Goal: Check status: Check status

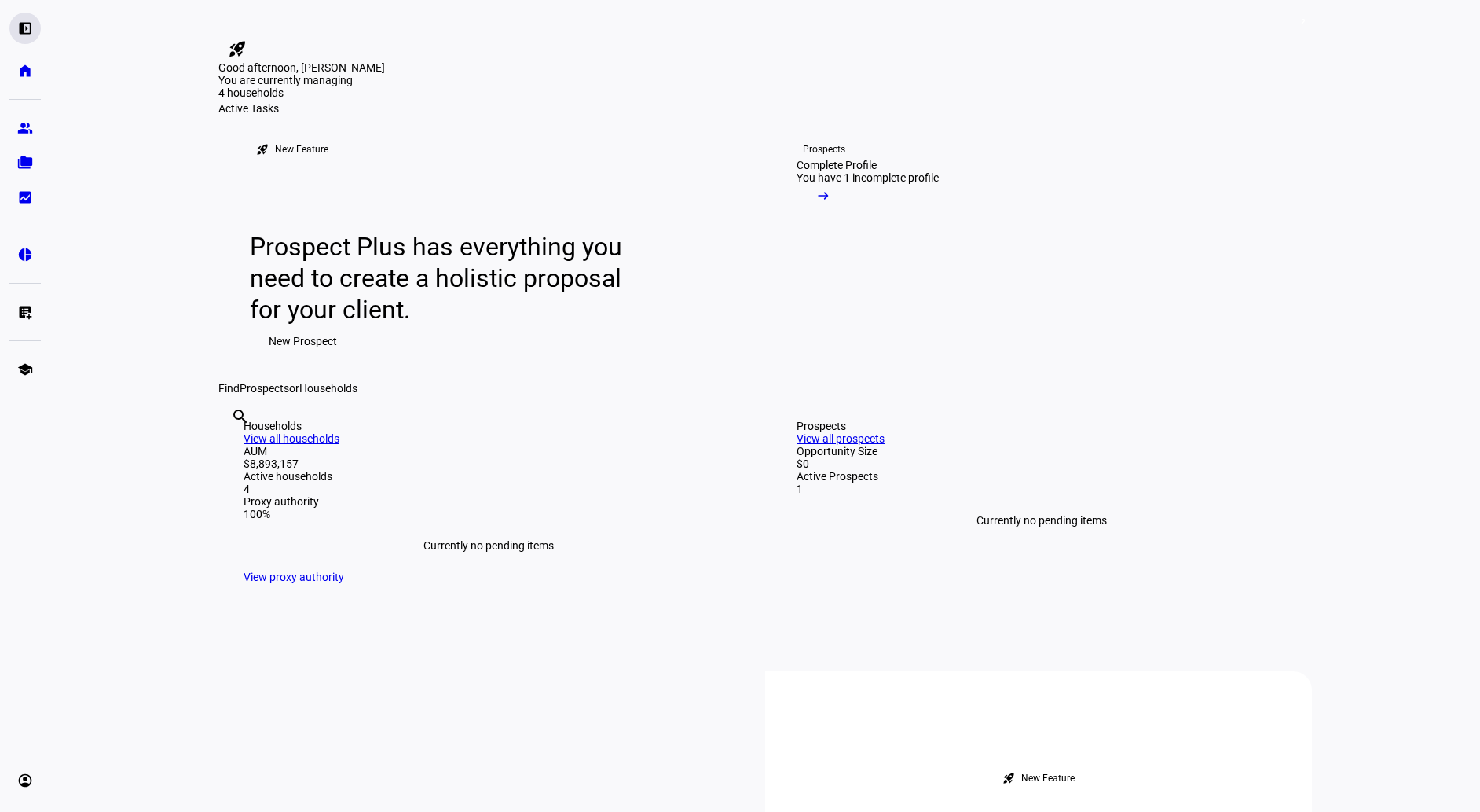
click at [25, 29] on eth-mat-symbol "left_panel_open" at bounding box center [26, 28] width 16 height 16
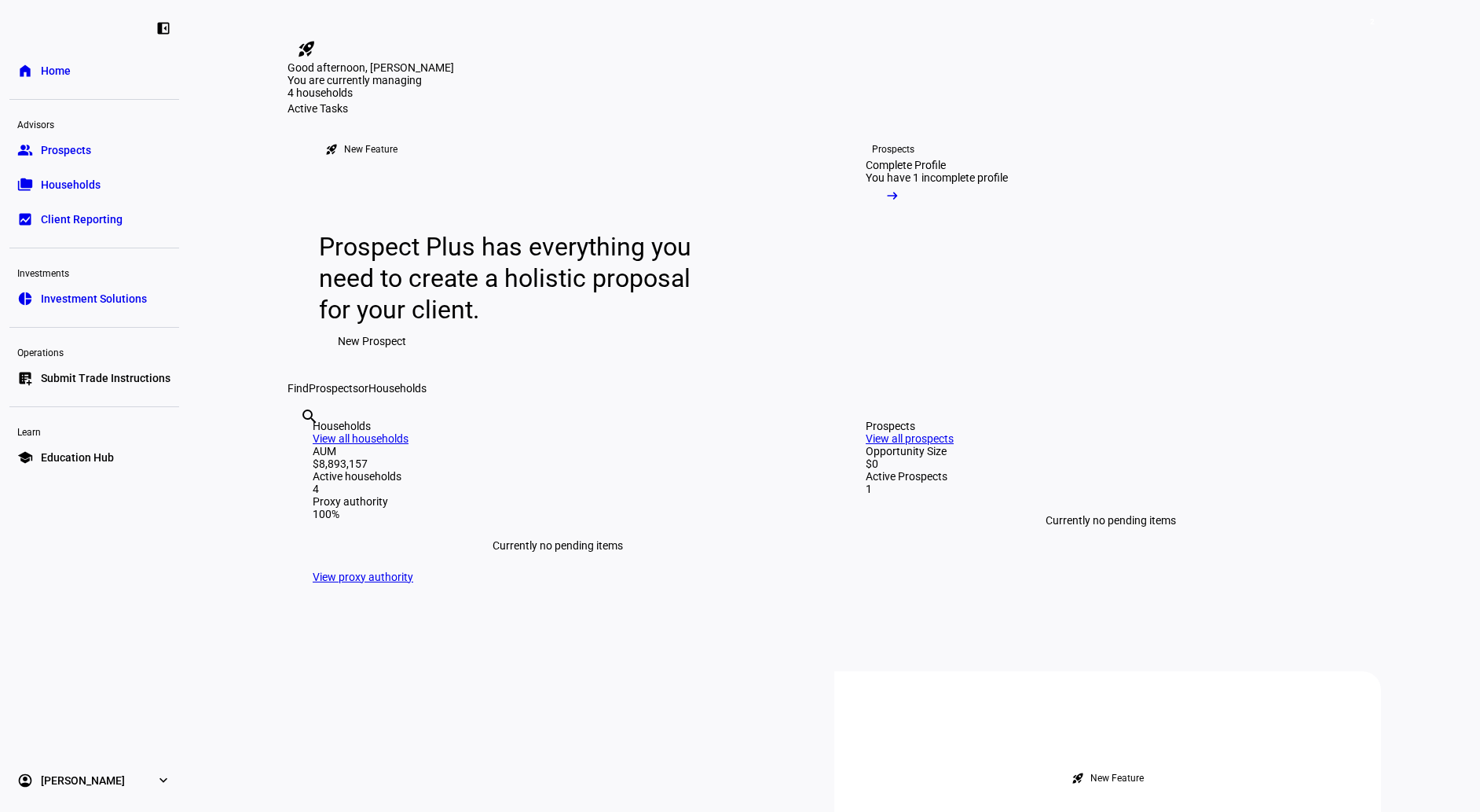
click at [65, 181] on span "Households" at bounding box center [71, 184] width 60 height 16
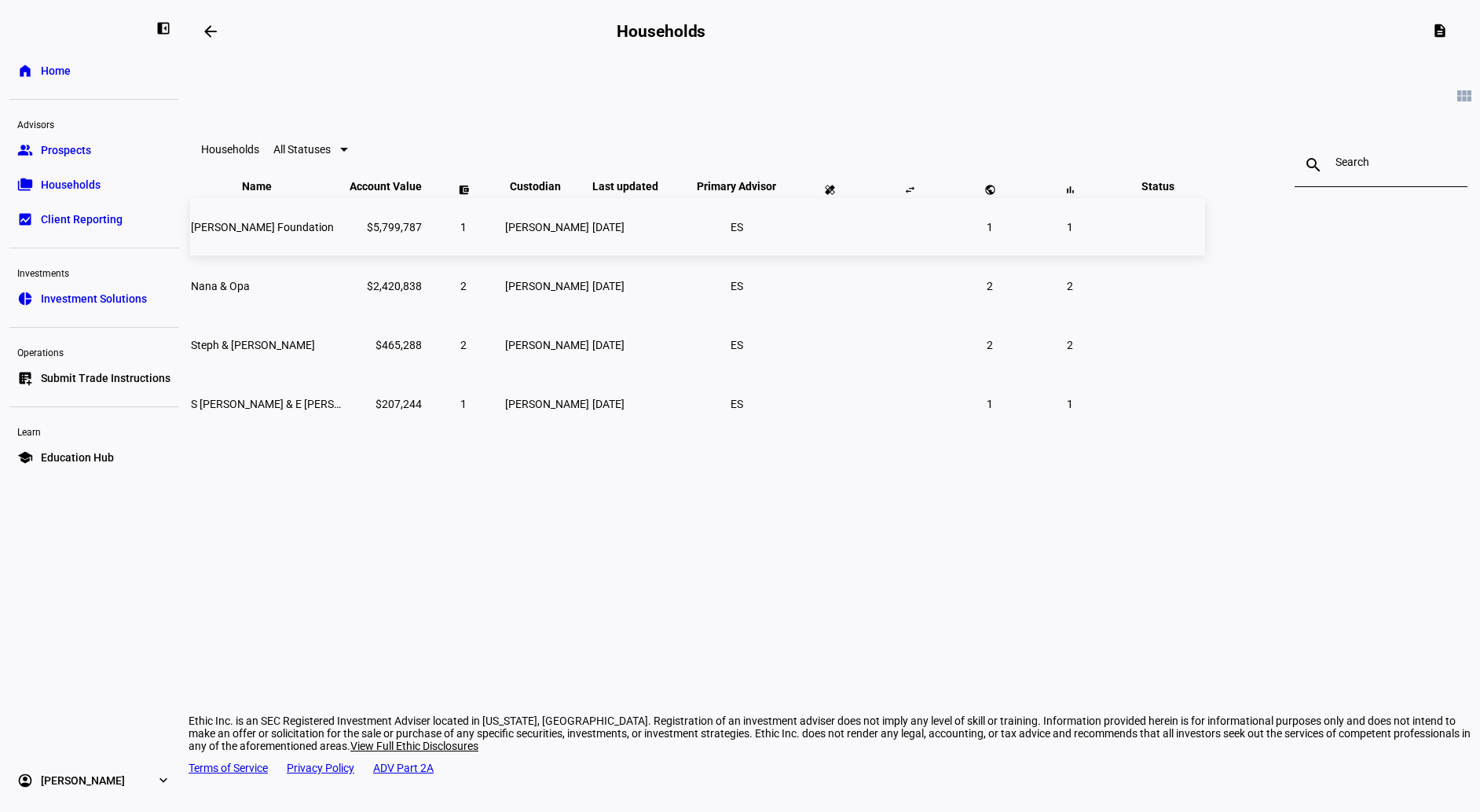
click at [333, 233] on span "[PERSON_NAME] Foundation" at bounding box center [263, 227] width 143 height 13
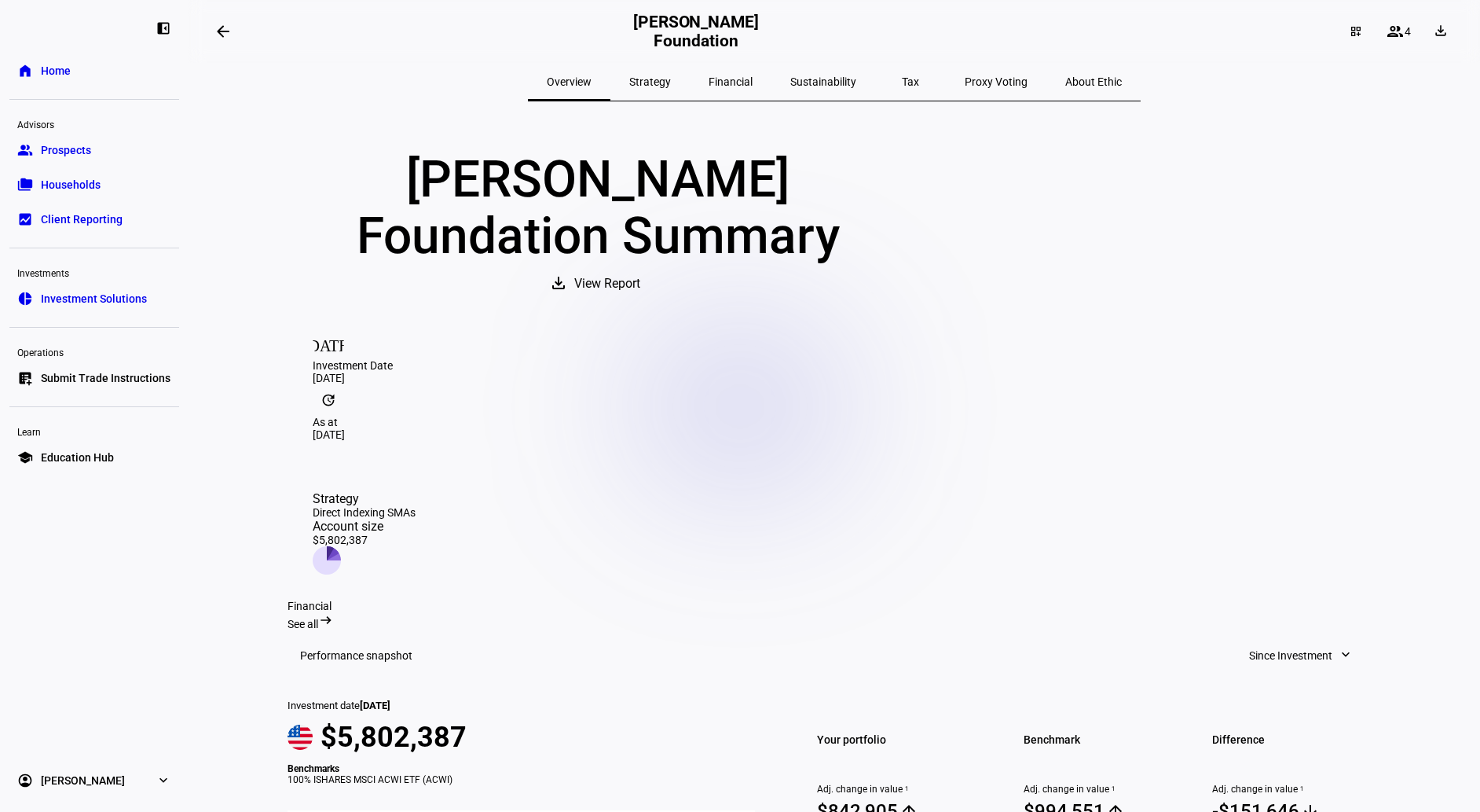
click at [965, 83] on span "Proxy Voting" at bounding box center [996, 81] width 63 height 11
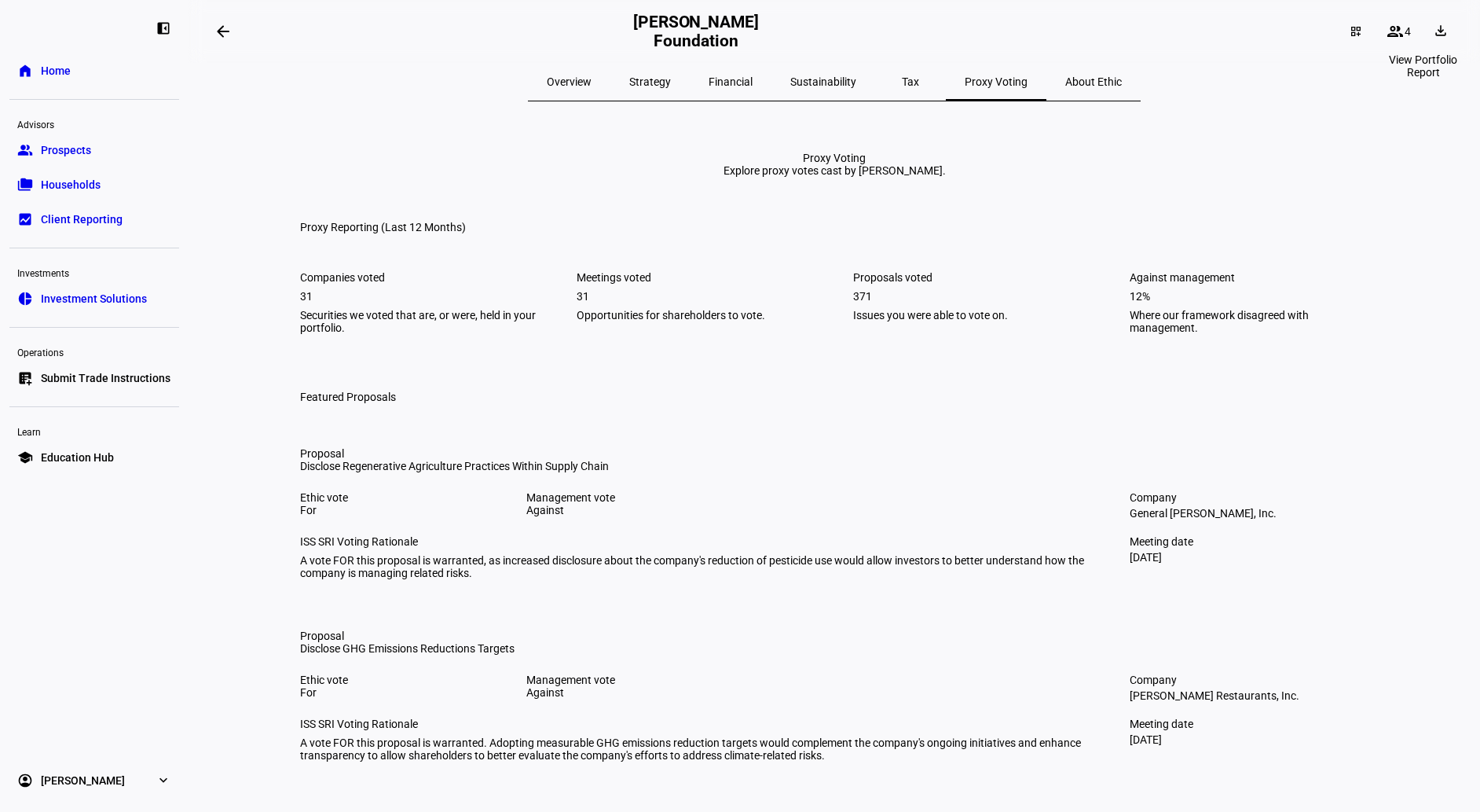
click at [1432, 38] on span at bounding box center [1443, 31] width 37 height 25
click at [1377, 69] on span "Portfolio Factsheet" at bounding box center [1394, 69] width 93 height 13
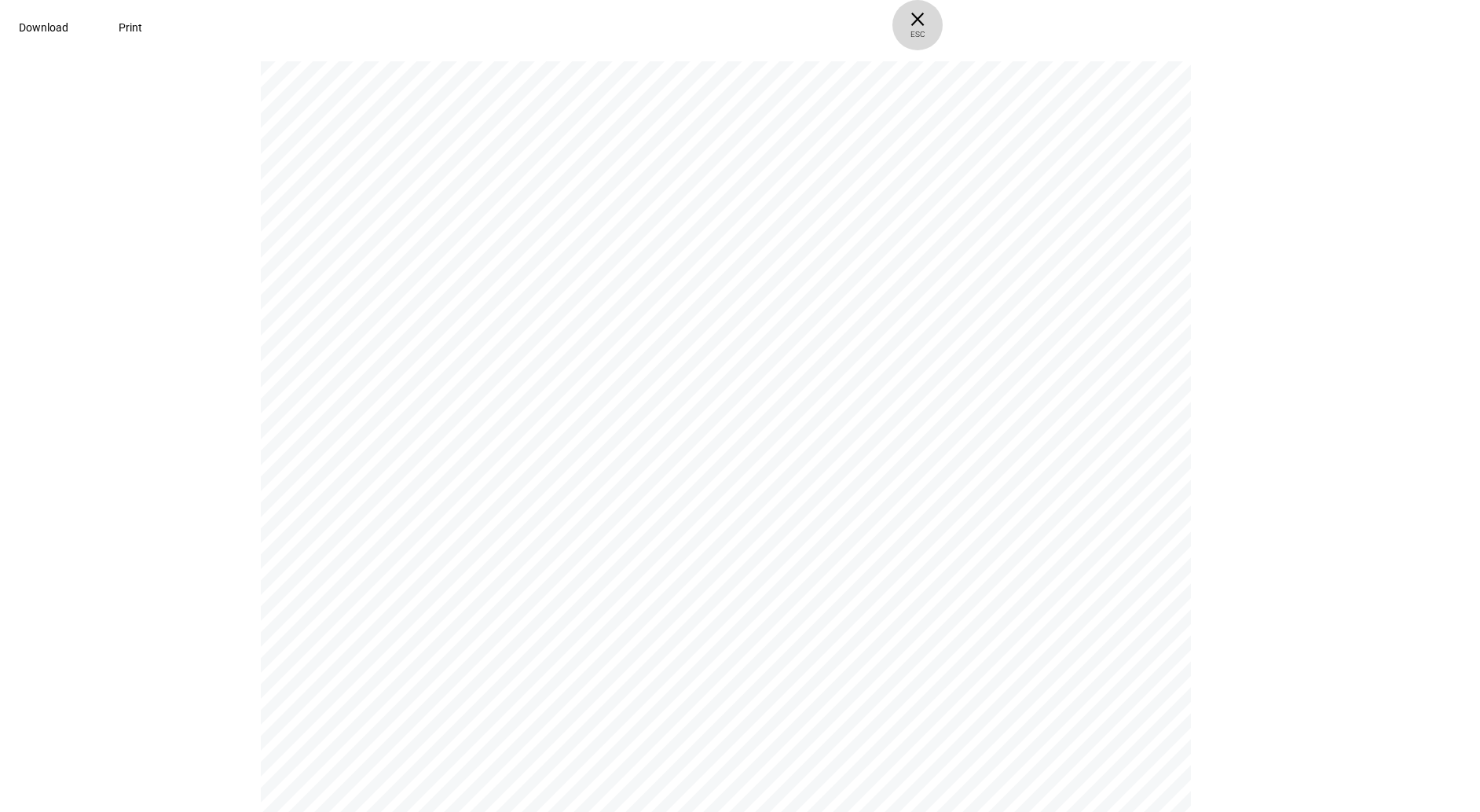
click at [943, 21] on span "× ESC" at bounding box center [917, 25] width 50 height 50
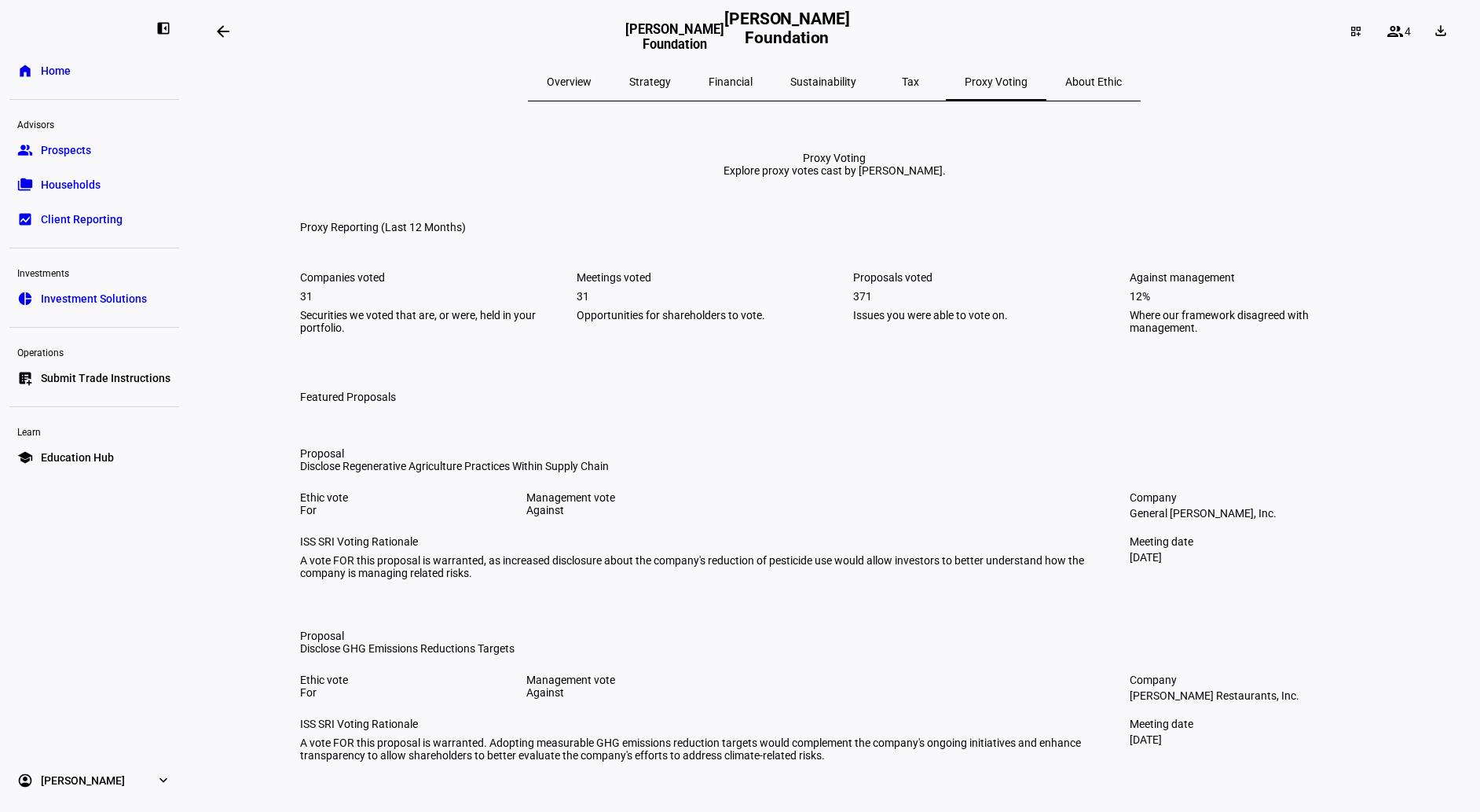
click at [752, 83] on span "Financial" at bounding box center [731, 81] width 44 height 11
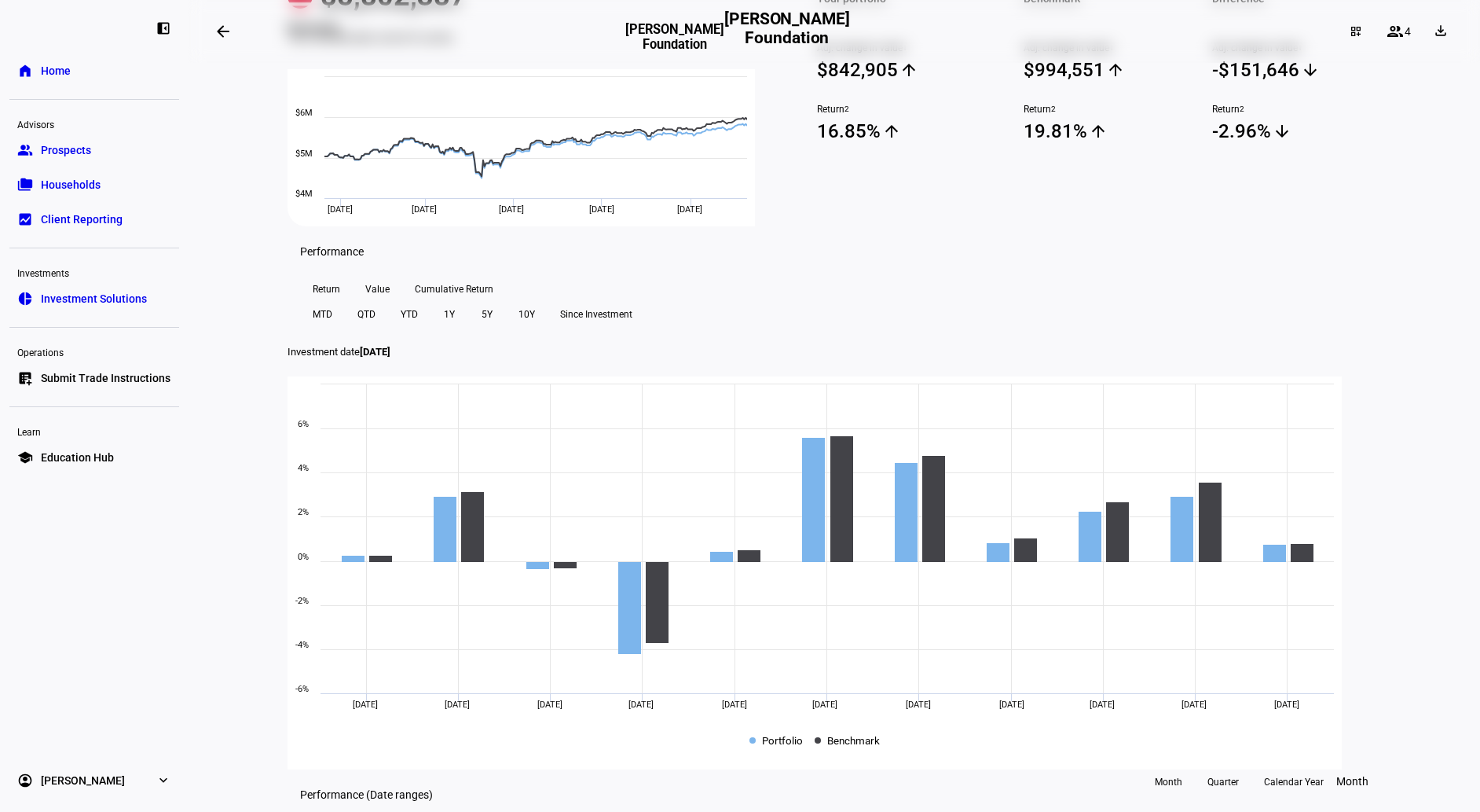
scroll to position [333, 0]
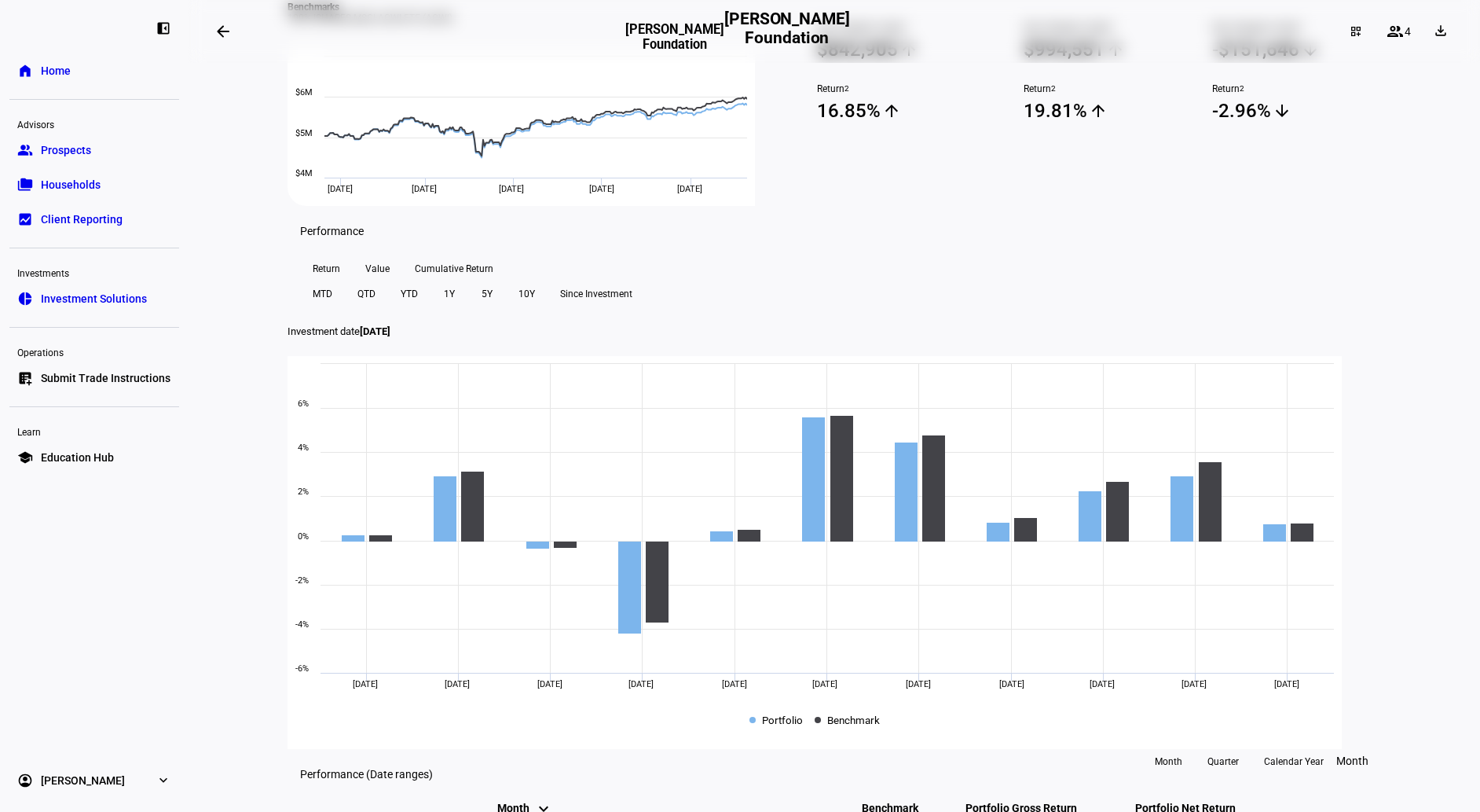
click at [418, 306] on span "YTD" at bounding box center [410, 294] width 18 height 25
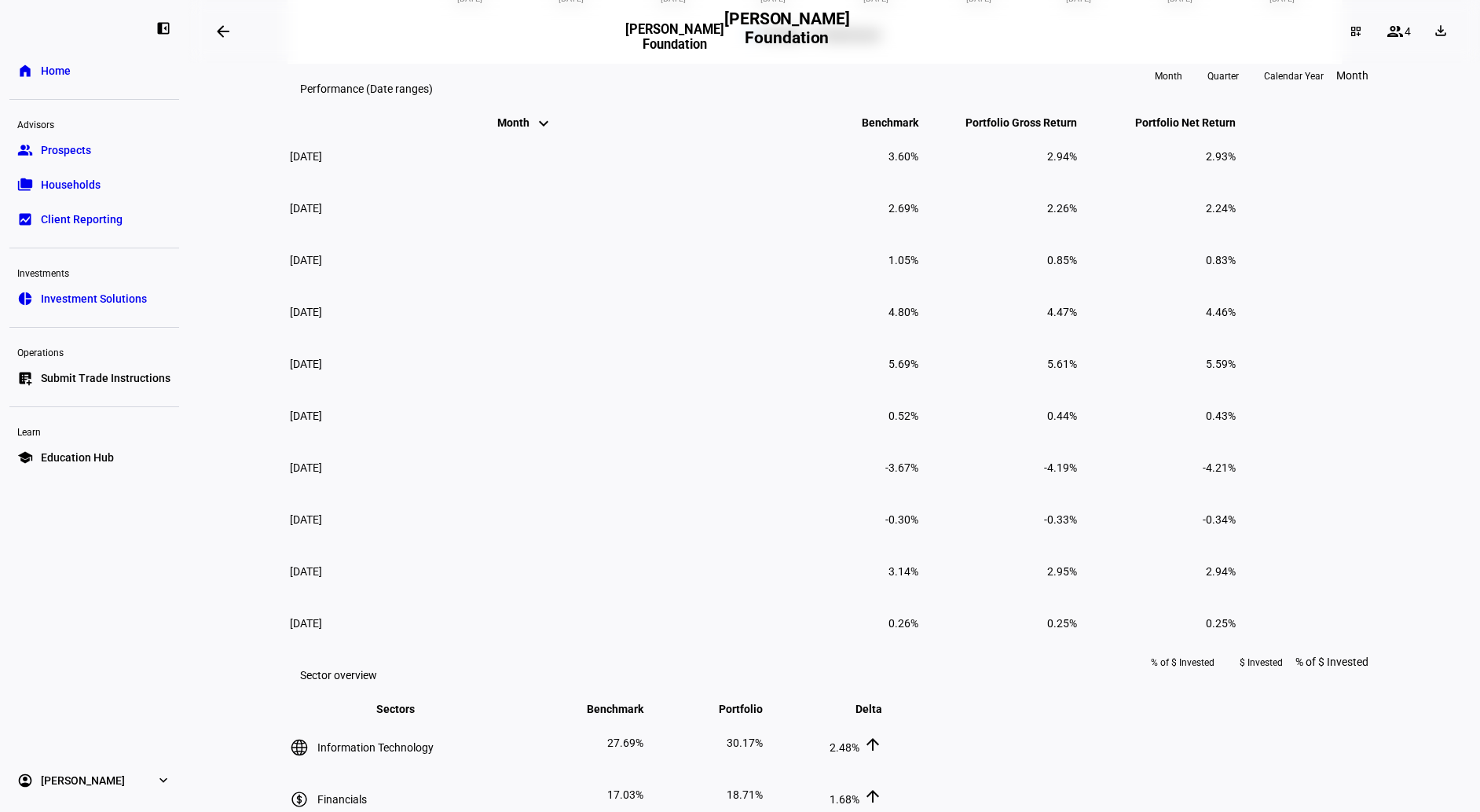
scroll to position [1023, 0]
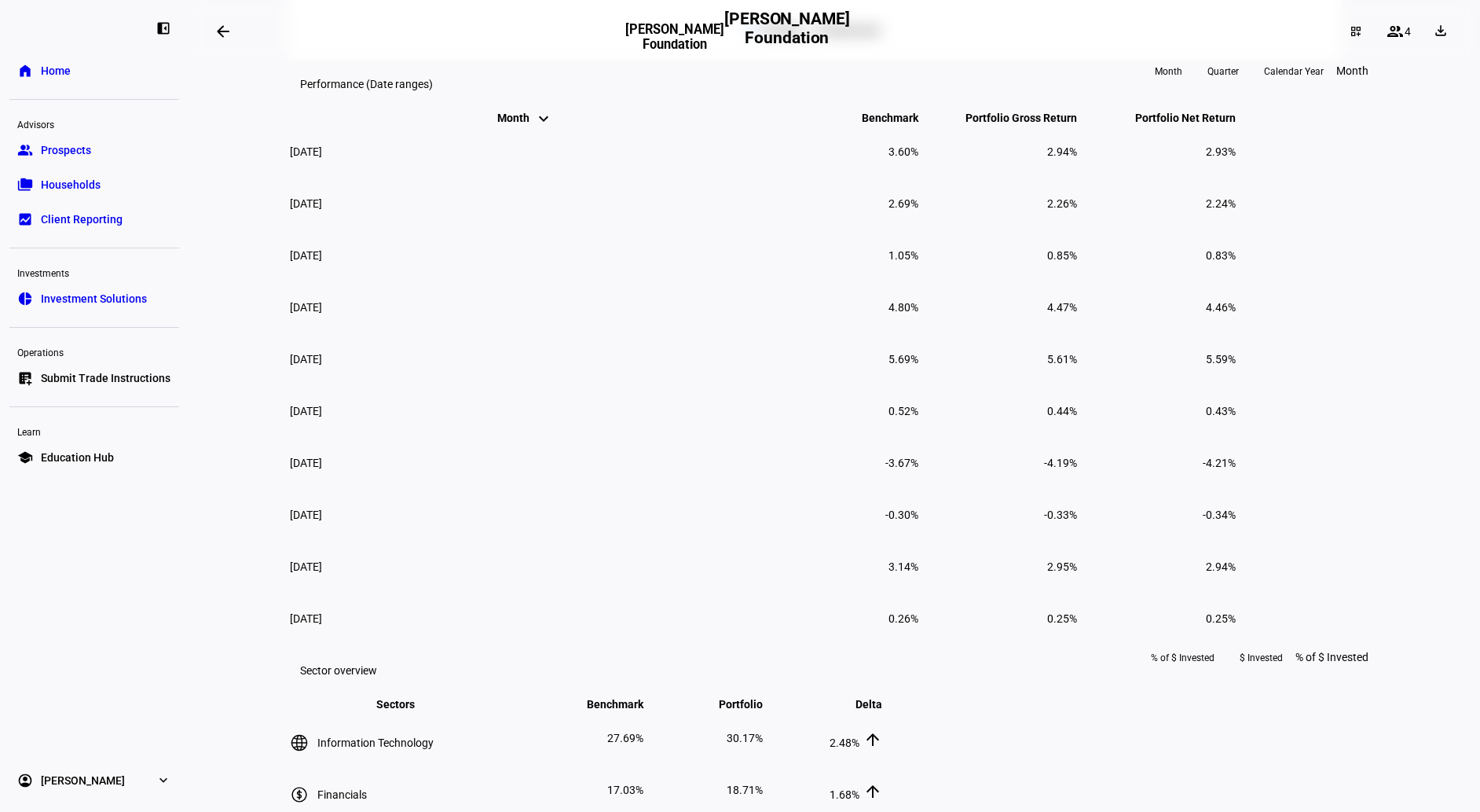
click at [1315, 84] on span "Calendar Year" at bounding box center [1294, 72] width 60 height 25
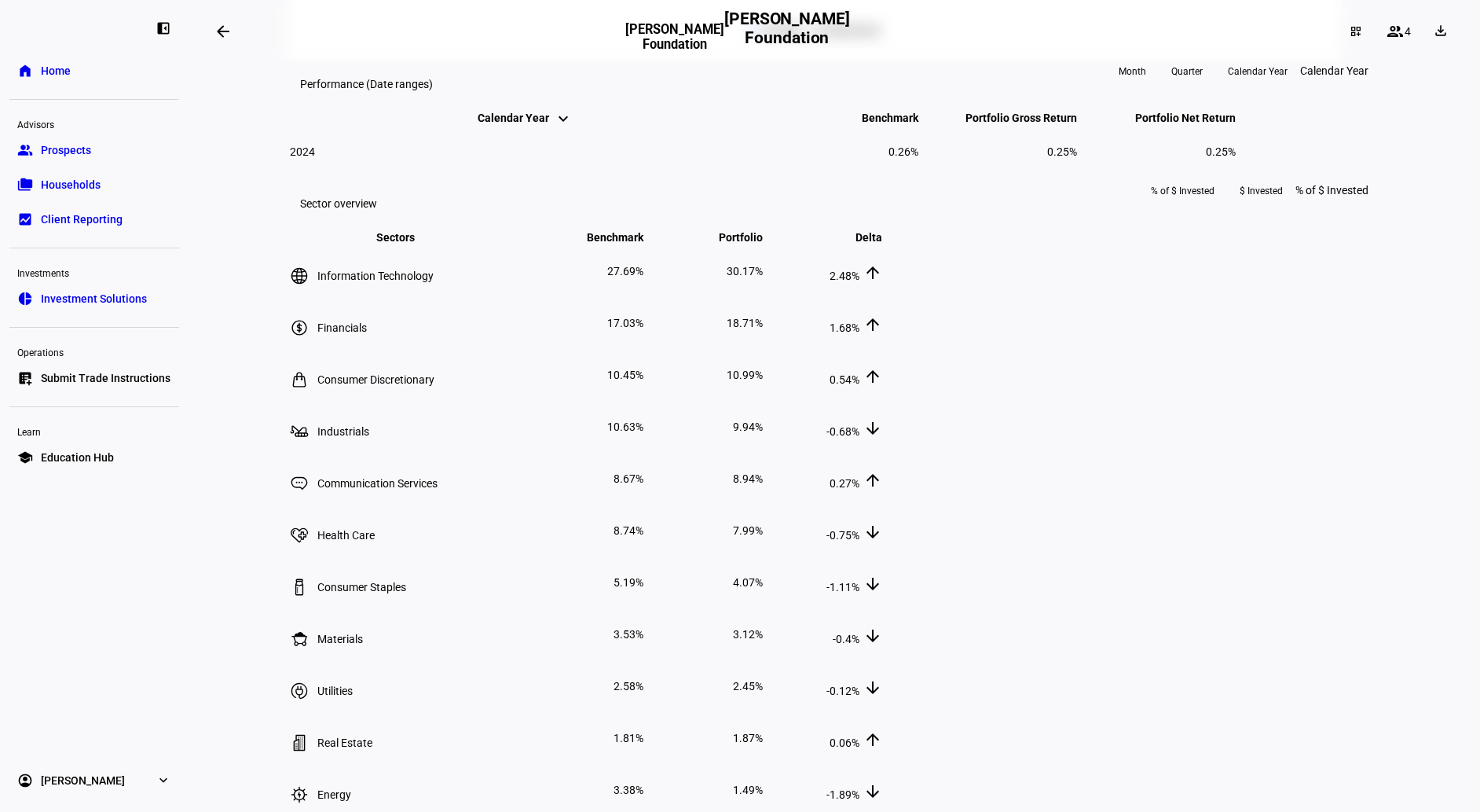
click at [1202, 84] on span "Quarter" at bounding box center [1187, 72] width 31 height 25
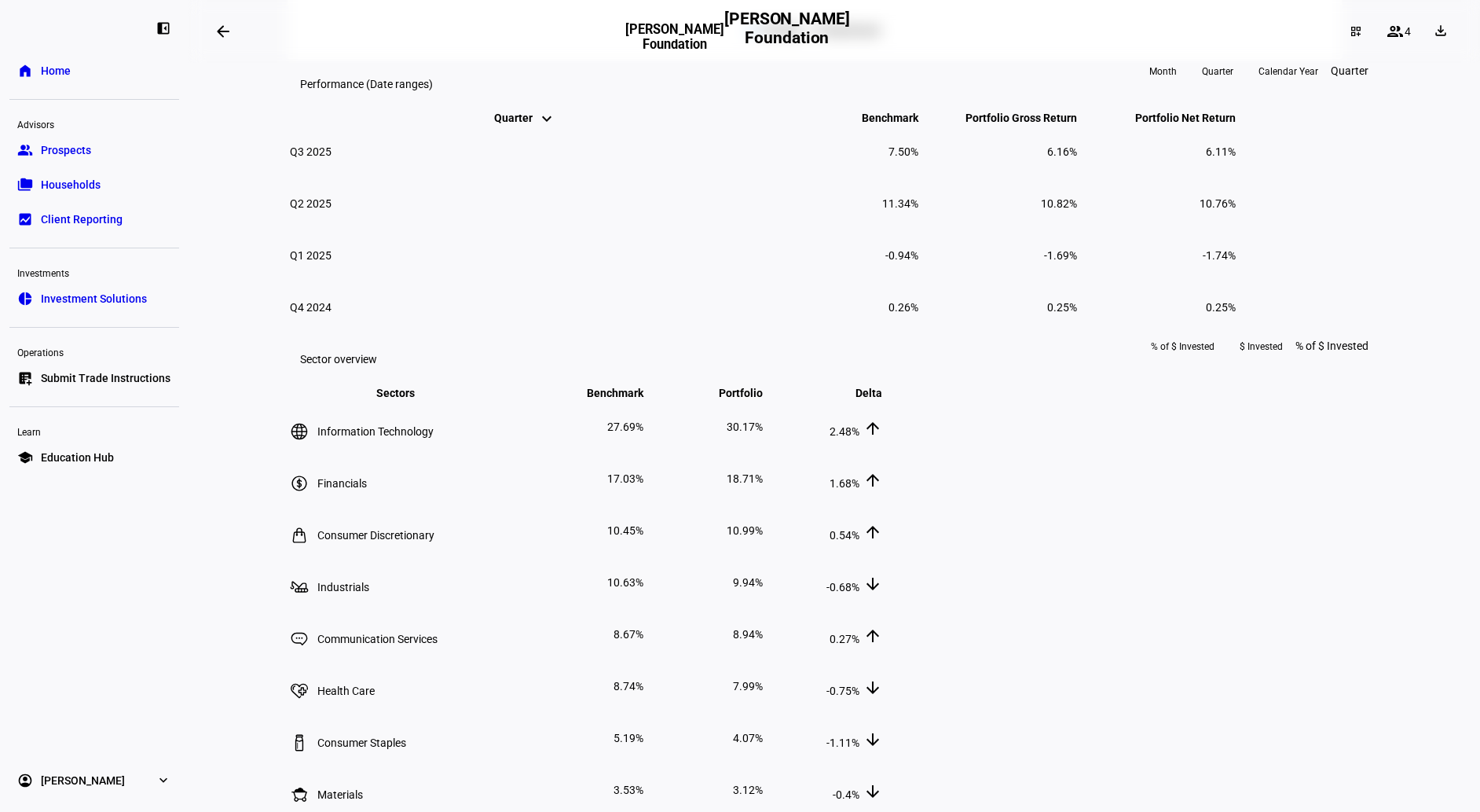
click at [1177, 84] on span "Month" at bounding box center [1163, 72] width 27 height 25
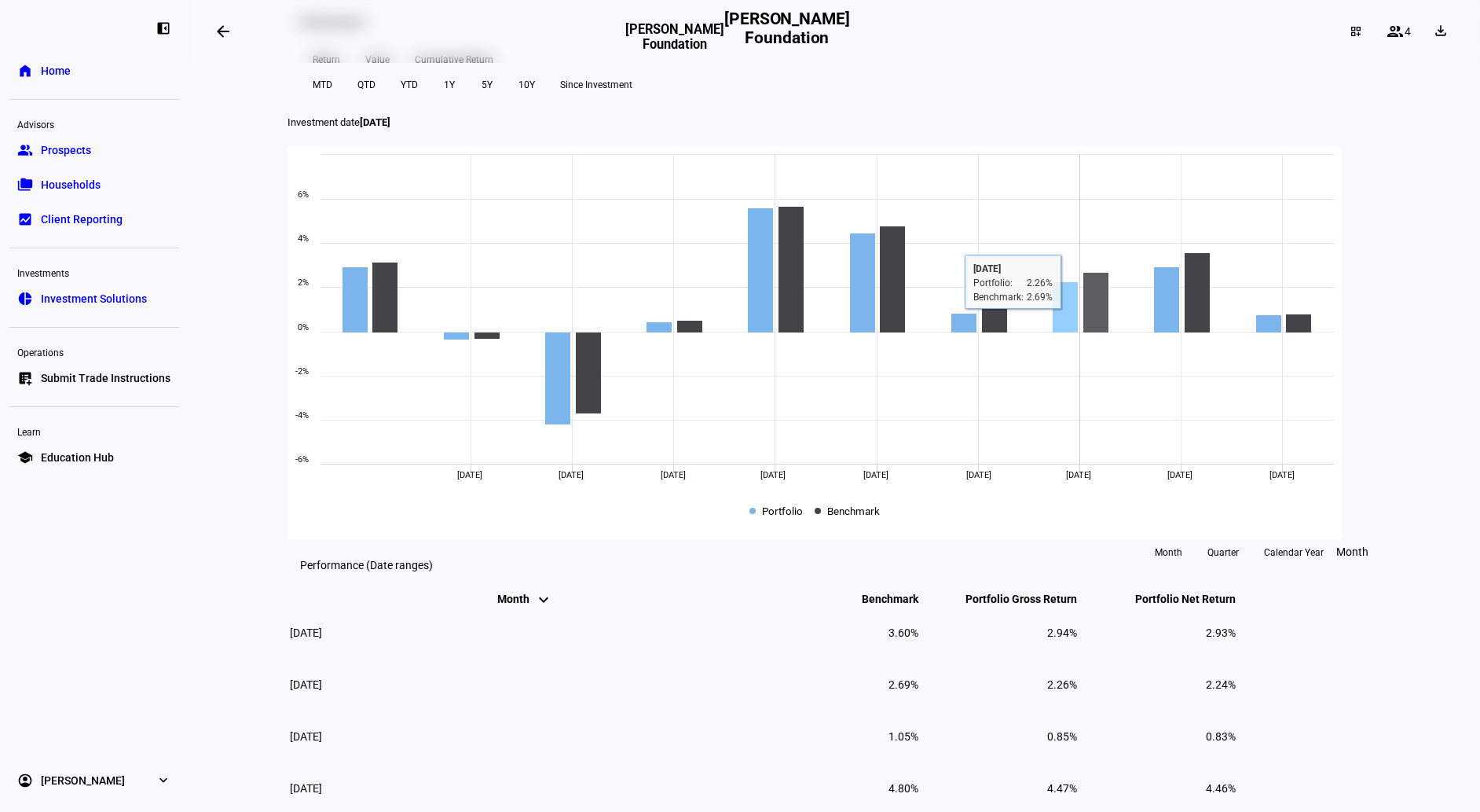
scroll to position [498, 0]
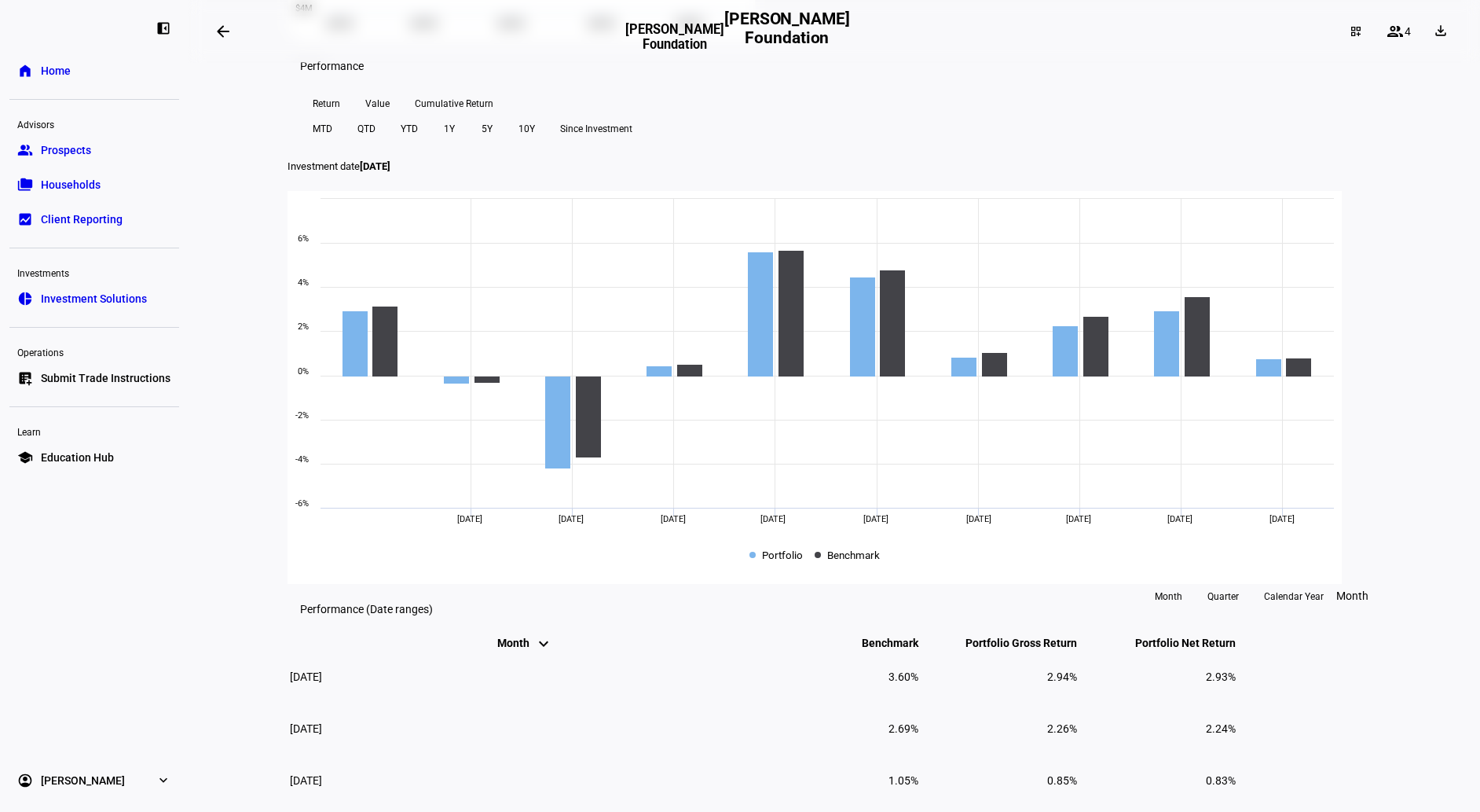
click at [418, 141] on span "YTD" at bounding box center [410, 129] width 18 height 25
click at [378, 117] on span "Value" at bounding box center [378, 104] width 25 height 25
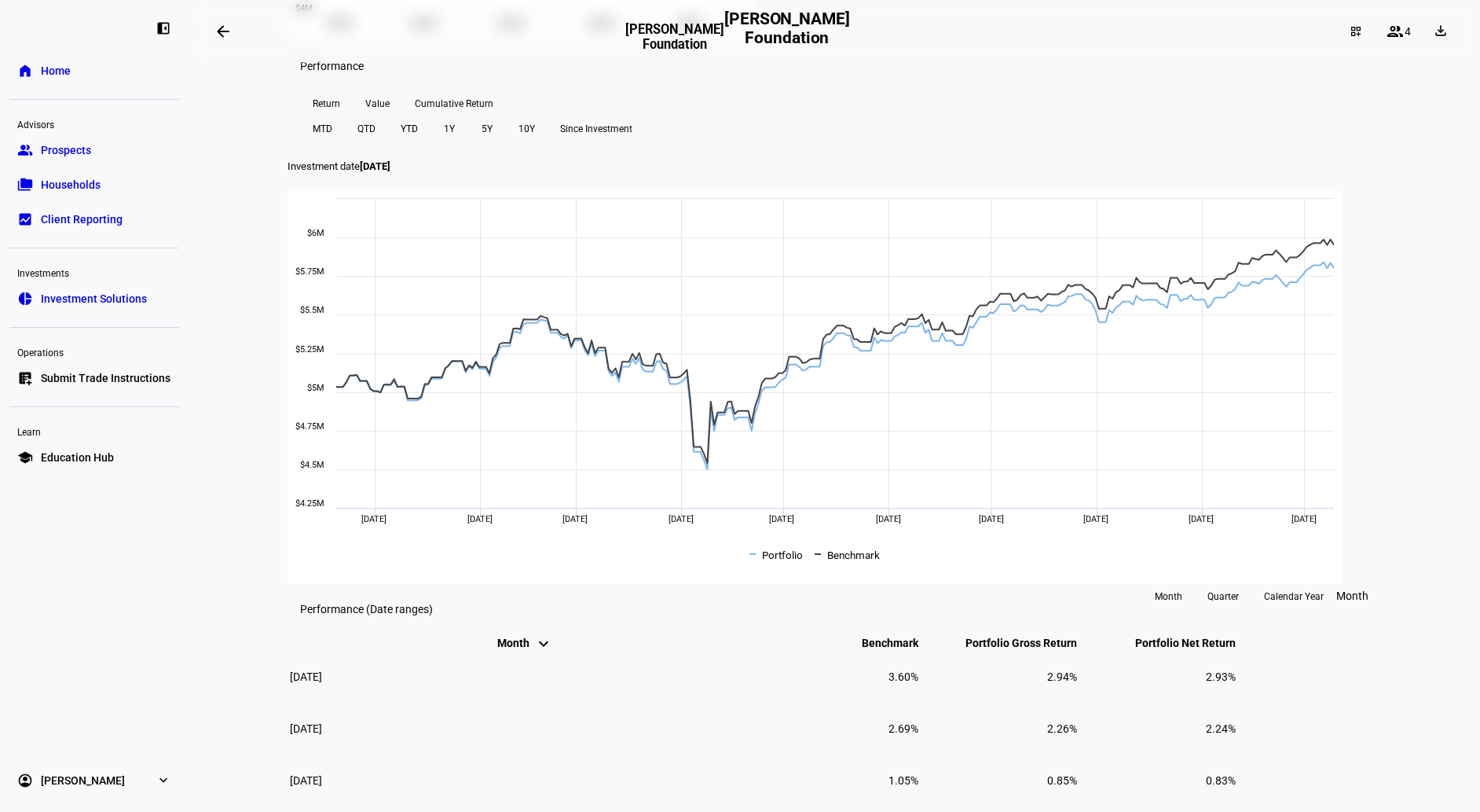
click at [461, 117] on span "Cumulative Return" at bounding box center [454, 104] width 78 height 25
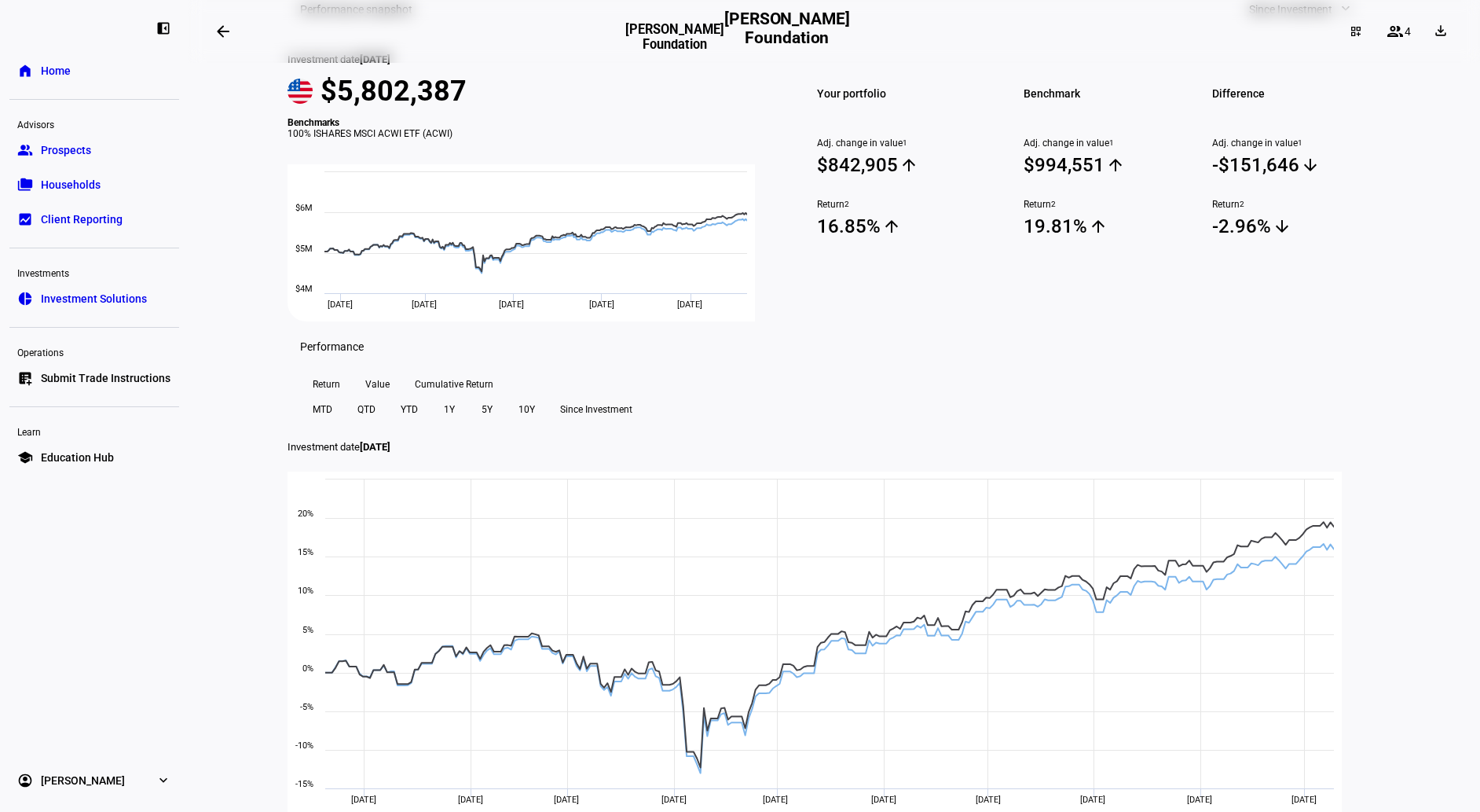
scroll to position [0, 0]
